Goal: Transaction & Acquisition: Book appointment/travel/reservation

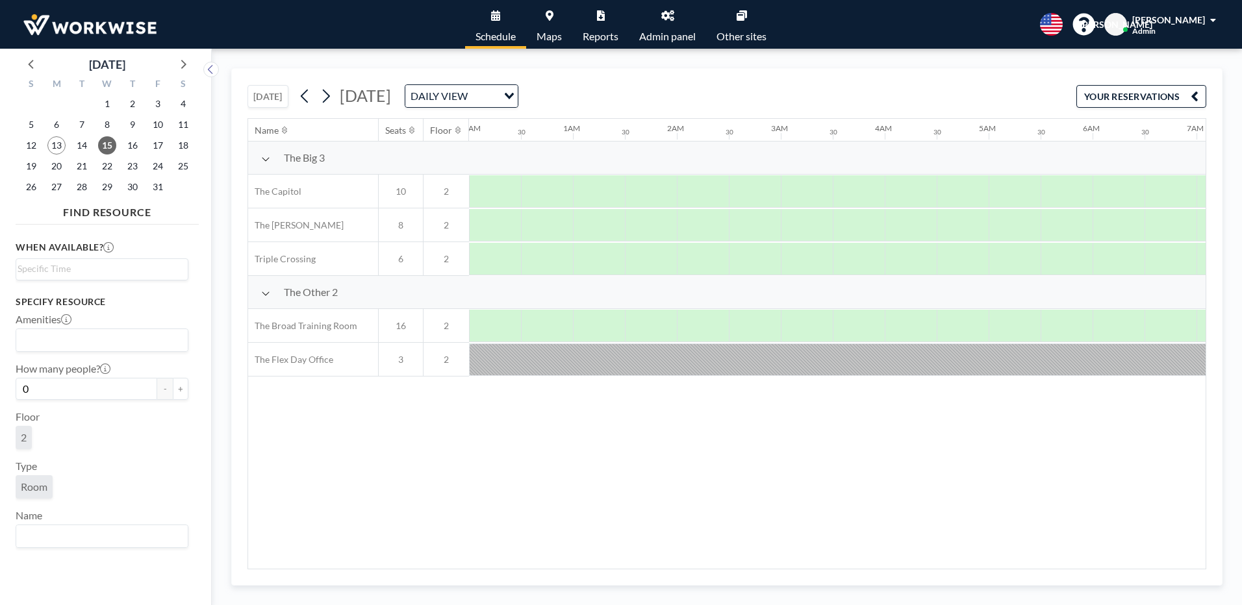
scroll to position [0, 779]
click at [276, 95] on button "[DATE]" at bounding box center [267, 96] width 41 height 23
click at [80, 153] on span "14" at bounding box center [82, 145] width 18 height 18
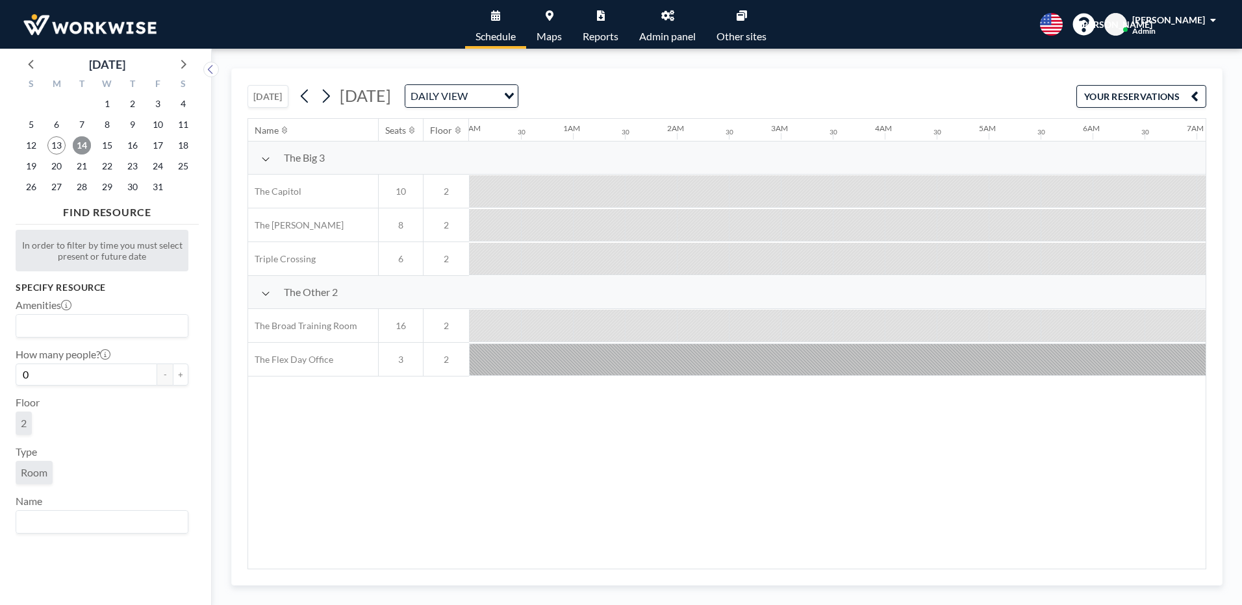
scroll to position [0, 1432]
click at [110, 146] on span "15" at bounding box center [107, 145] width 18 height 18
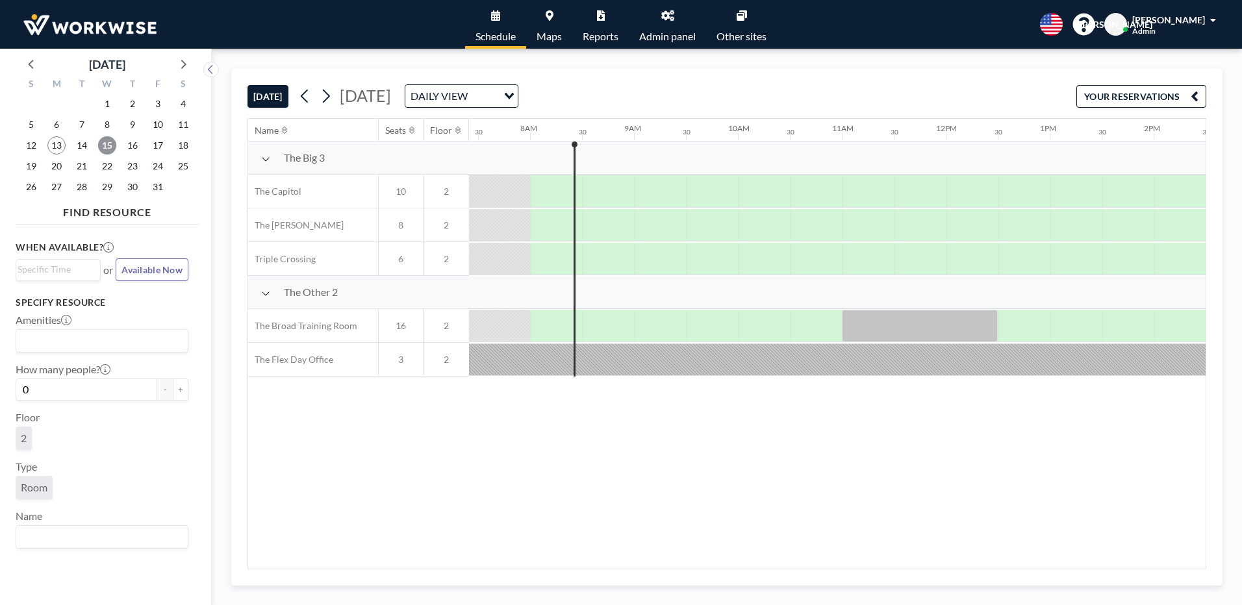
scroll to position [0, 779]
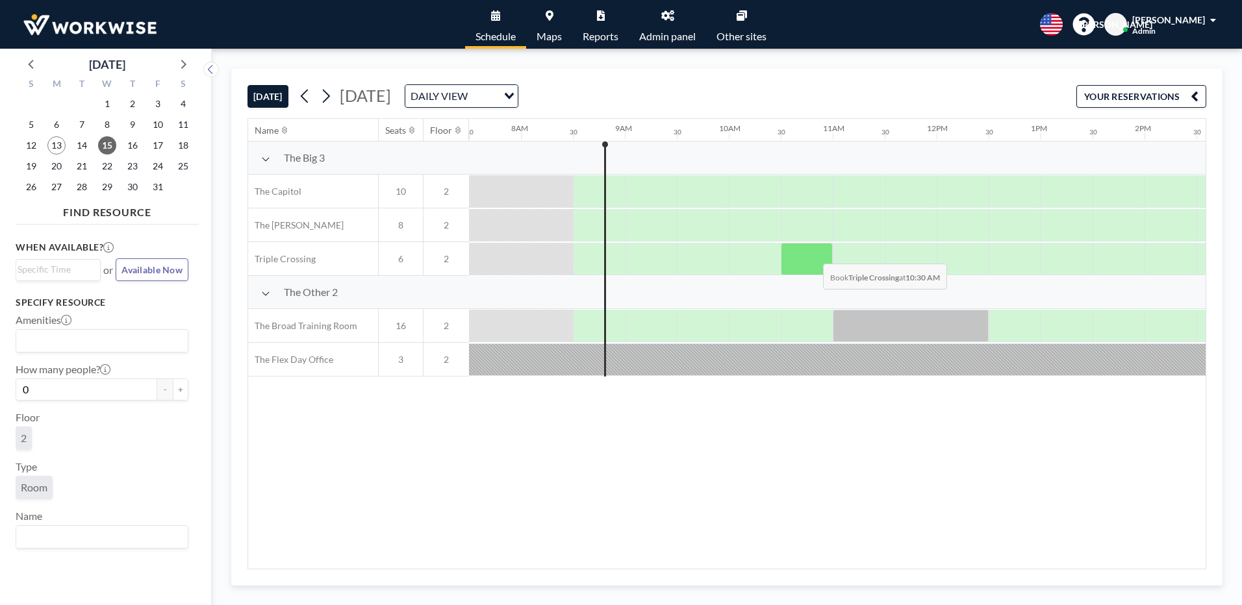
click at [813, 254] on div at bounding box center [807, 259] width 52 height 32
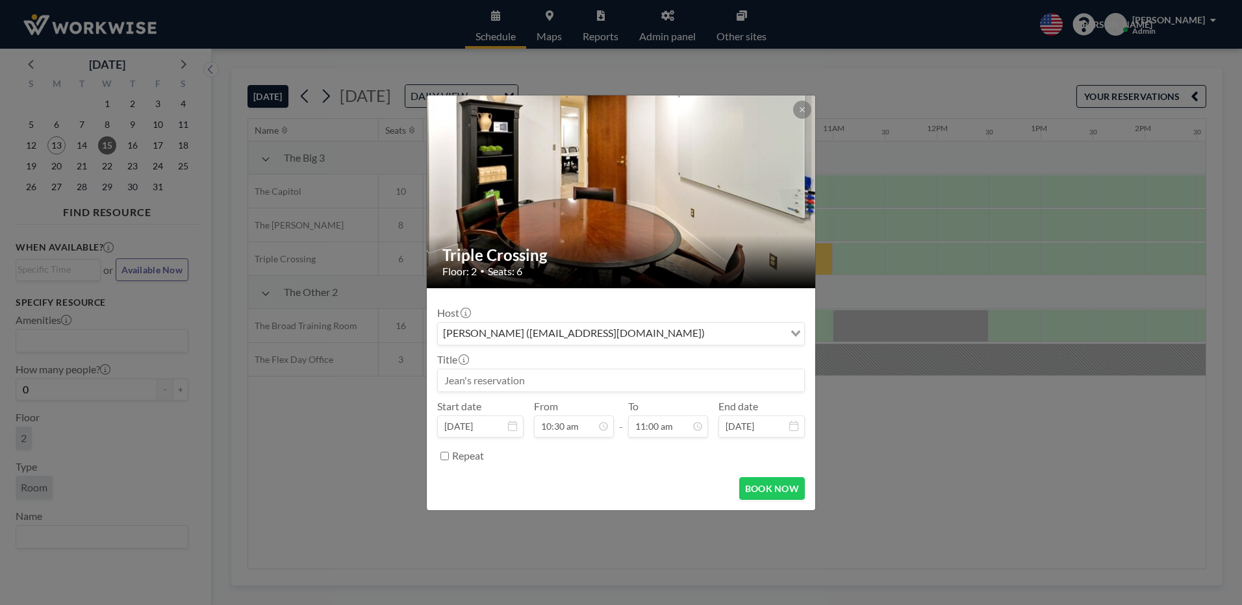
click at [550, 331] on div "[PERSON_NAME] ([EMAIL_ADDRESS][DOMAIN_NAME])" at bounding box center [611, 332] width 346 height 19
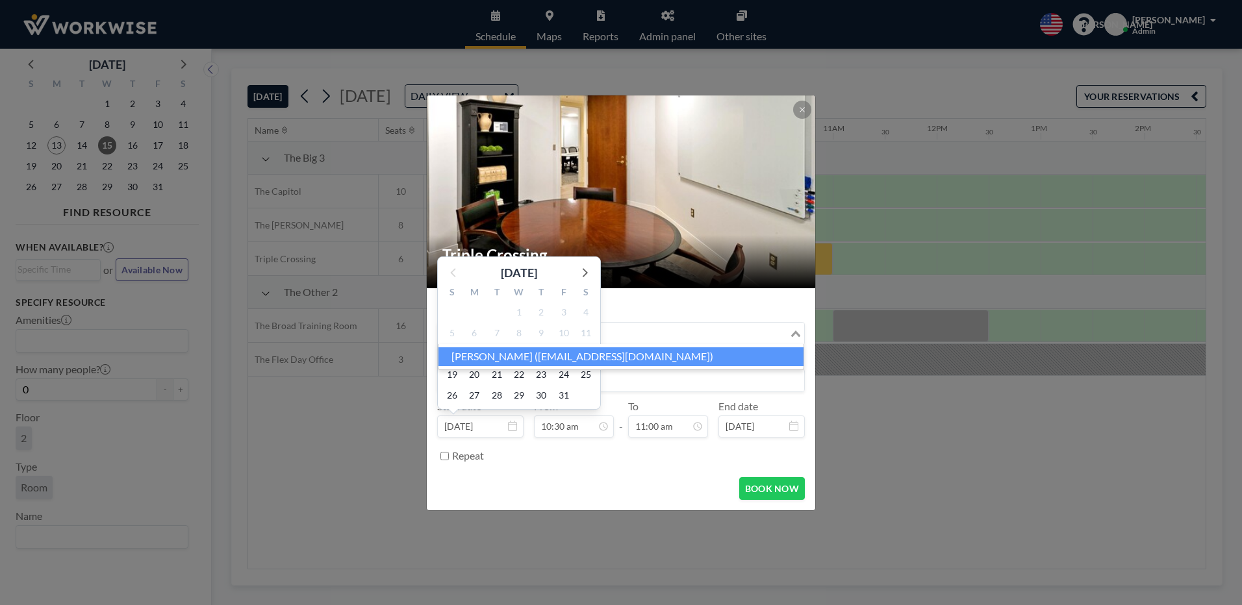
click at [478, 363] on li "[PERSON_NAME] ([EMAIL_ADDRESS][DOMAIN_NAME])" at bounding box center [620, 357] width 365 height 19
type input "debb"
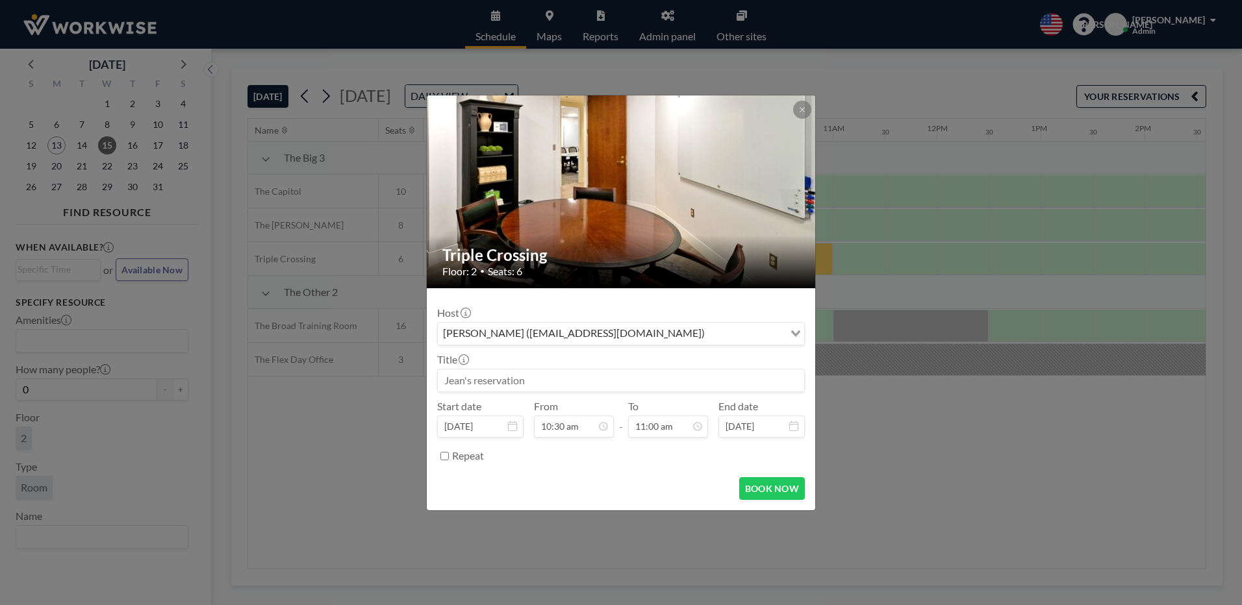
click at [477, 373] on input at bounding box center [621, 381] width 366 height 22
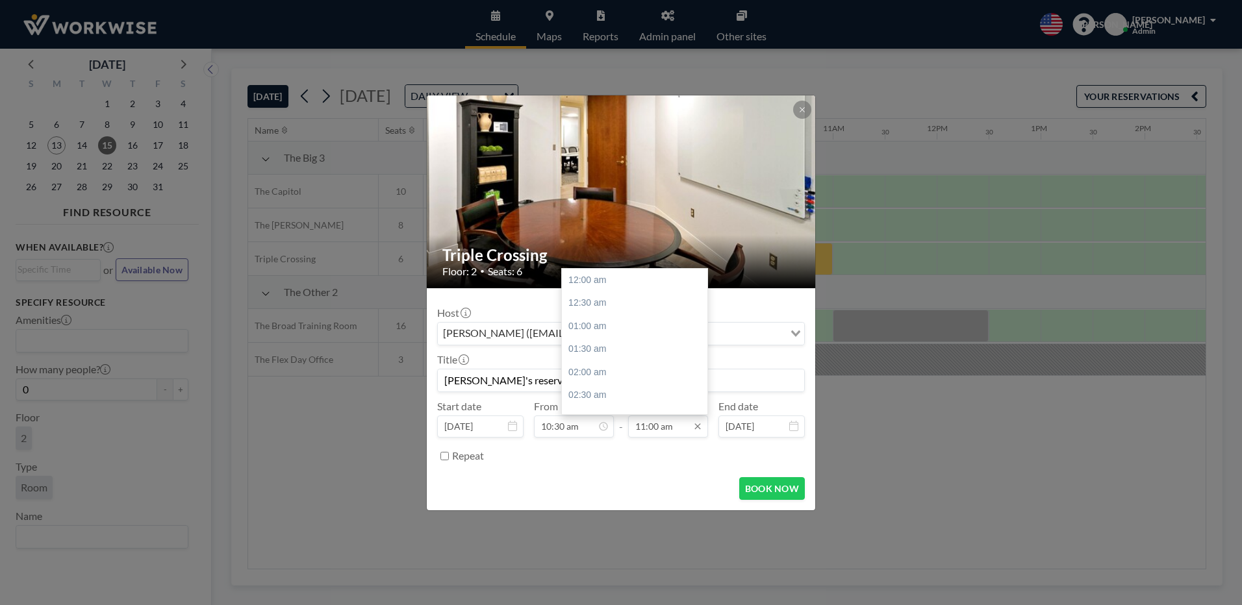
scroll to position [509, 0]
type input "[PERSON_NAME]'s reservation"
click at [583, 305] on div "11:30 am" at bounding box center [638, 303] width 152 height 23
type input "11:30 am"
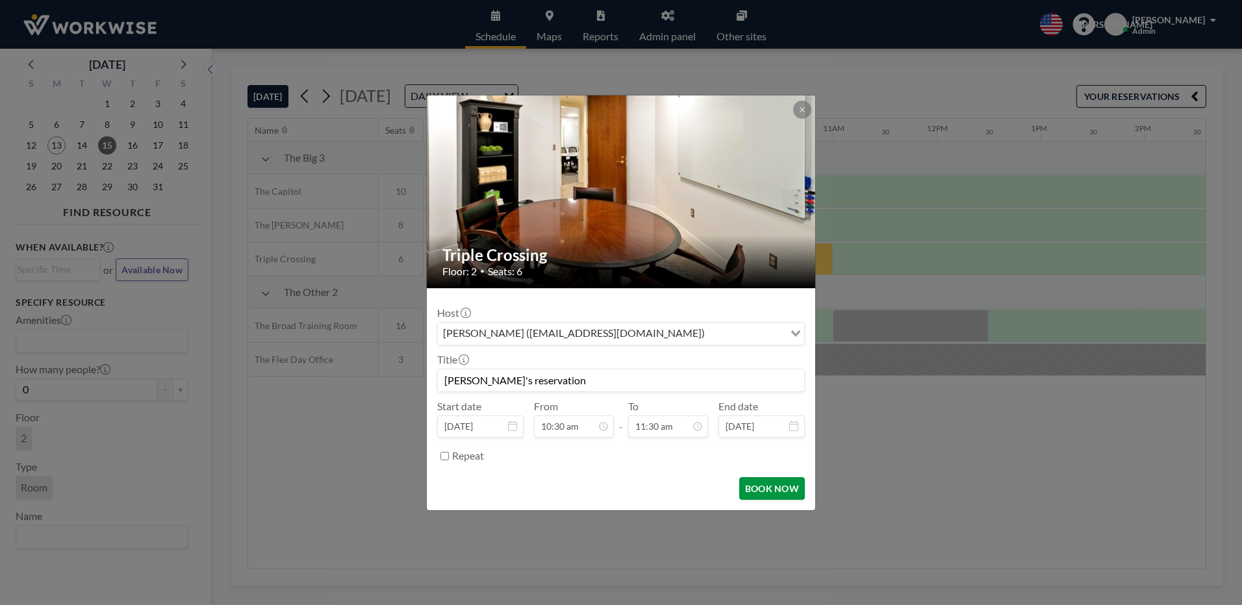
click at [770, 488] on button "BOOK NOW" at bounding box center [772, 488] width 66 height 23
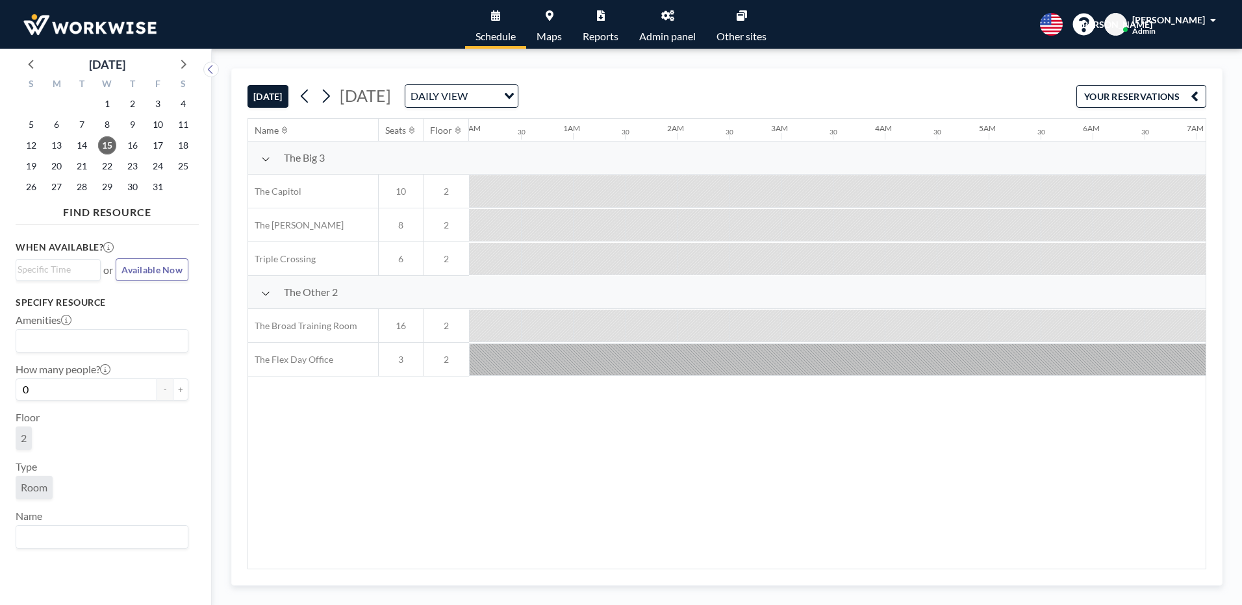
scroll to position [0, 831]
